Goal: Find specific page/section: Find specific page/section

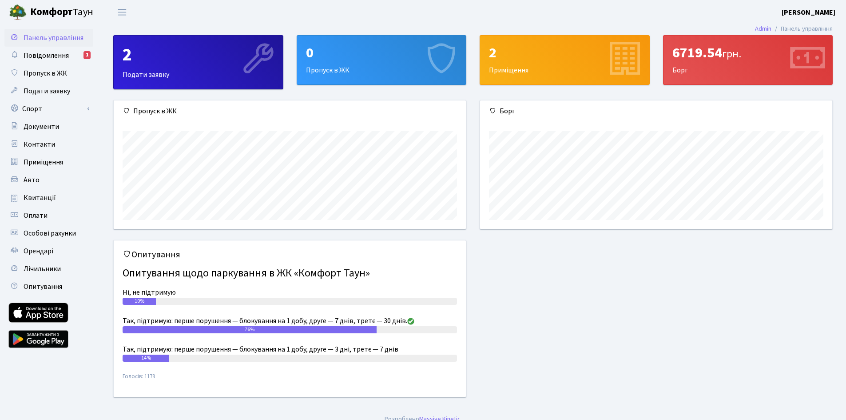
scroll to position [128, 352]
click at [35, 54] on span "Повідомлення" at bounding box center [46, 56] width 45 height 10
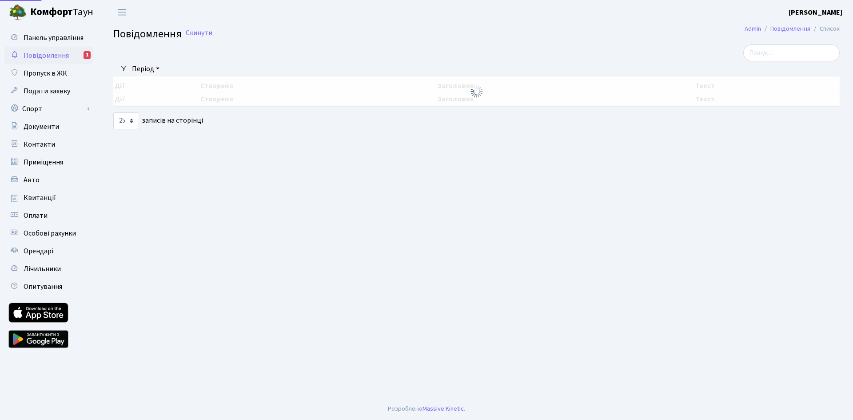
select select "25"
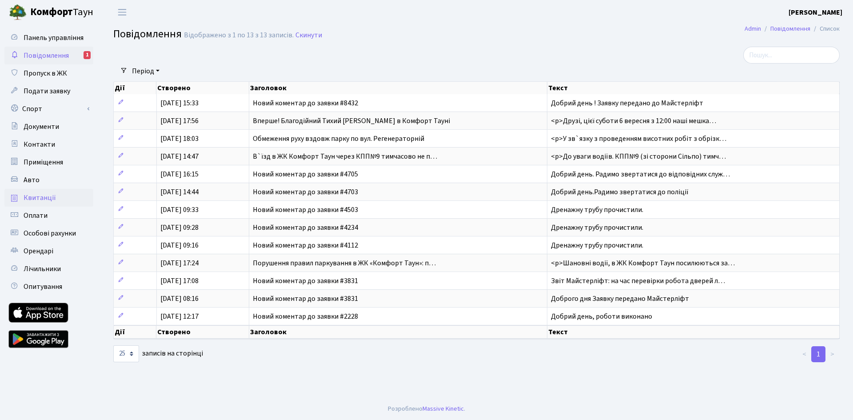
click at [45, 198] on span "Квитанції" at bounding box center [40, 198] width 32 height 10
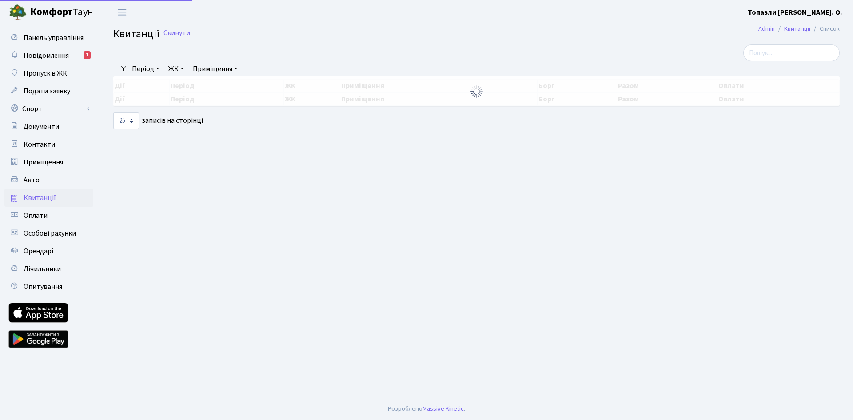
select select "25"
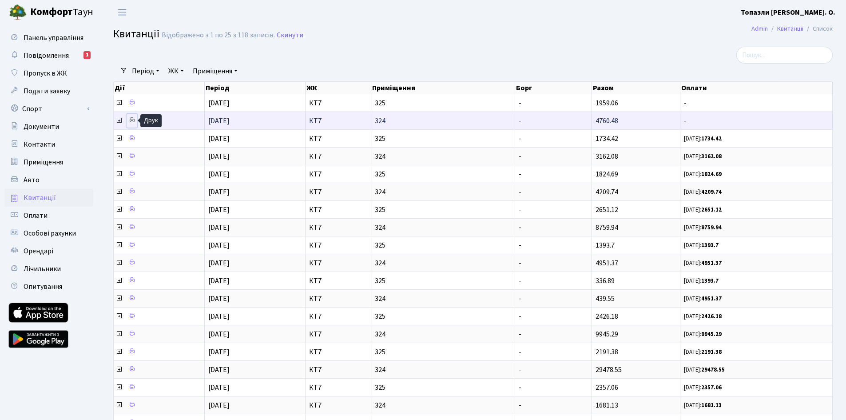
click at [131, 120] on icon at bounding box center [132, 120] width 6 height 6
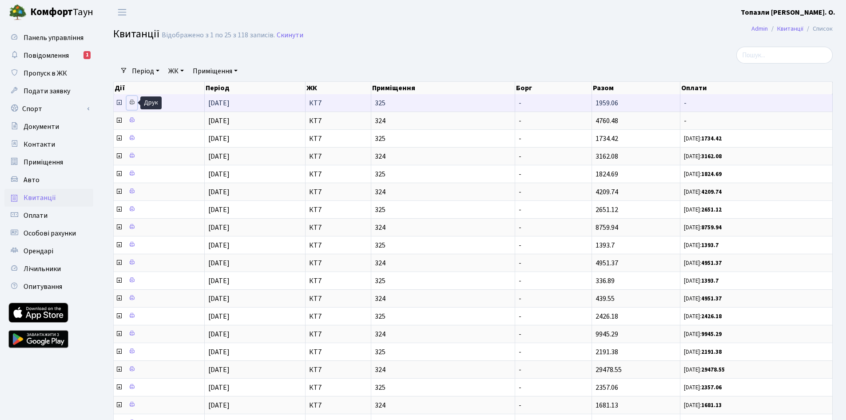
click at [132, 103] on icon at bounding box center [132, 102] width 6 height 6
